Goal: Navigation & Orientation: Find specific page/section

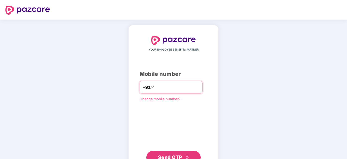
click at [171, 87] on input "number" at bounding box center [177, 87] width 45 height 9
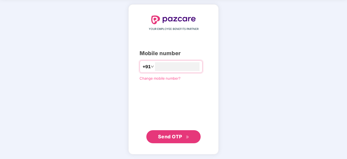
type input "**********"
click at [169, 133] on span "Send OTP" at bounding box center [173, 137] width 31 height 8
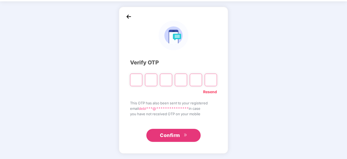
scroll to position [18, 0]
type input "*"
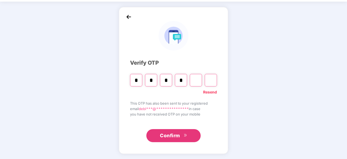
type input "*"
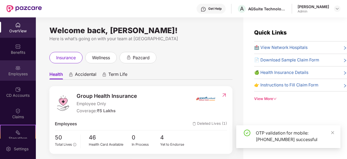
click at [17, 70] on img at bounding box center [17, 67] width 5 height 5
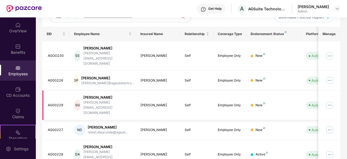
scroll to position [46, 0]
